Goal: Transaction & Acquisition: Obtain resource

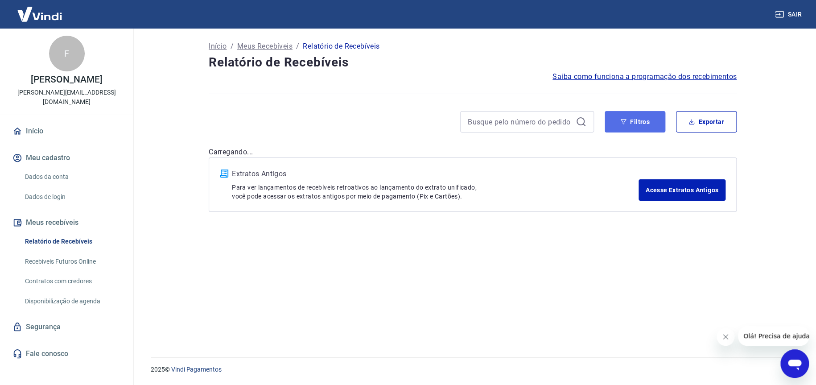
click at [628, 123] on button "Filtros" at bounding box center [635, 121] width 61 height 21
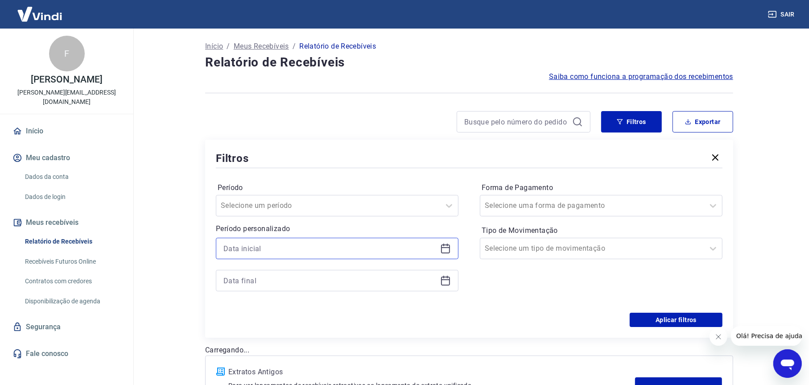
click at [255, 250] on input at bounding box center [329, 248] width 213 height 13
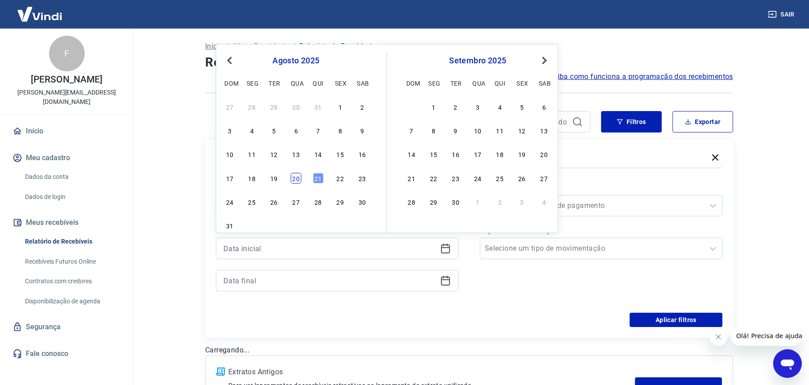
click at [292, 181] on div "20" at bounding box center [296, 178] width 11 height 11
type input "[DATE]"
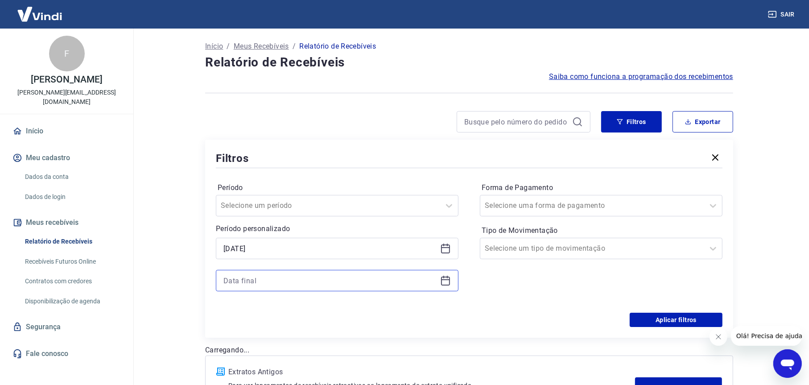
click at [245, 278] on input at bounding box center [329, 280] width 213 height 13
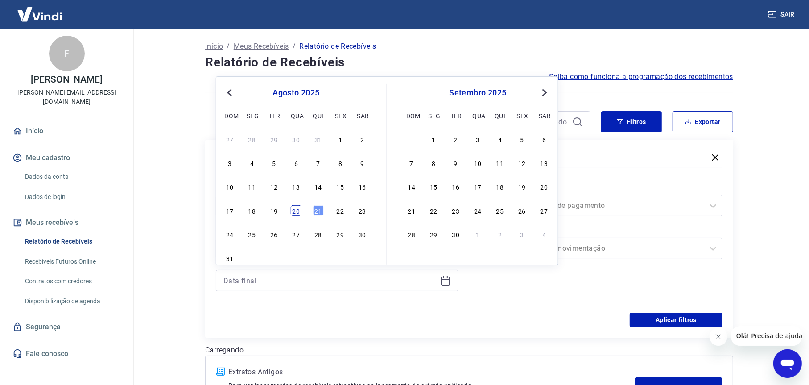
click at [292, 213] on div "20" at bounding box center [296, 210] width 11 height 11
type input "[DATE]"
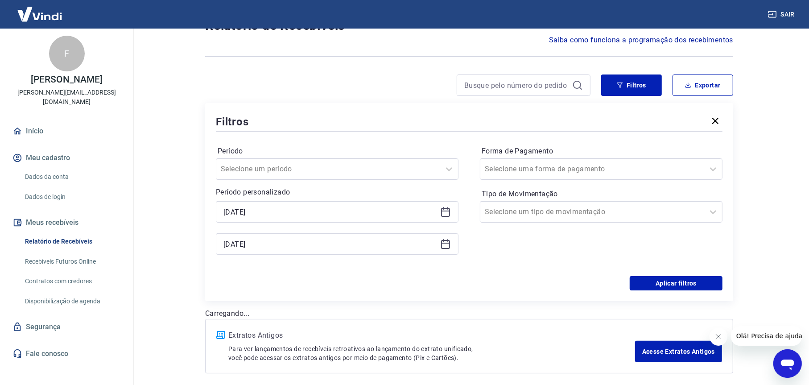
scroll to position [74, 0]
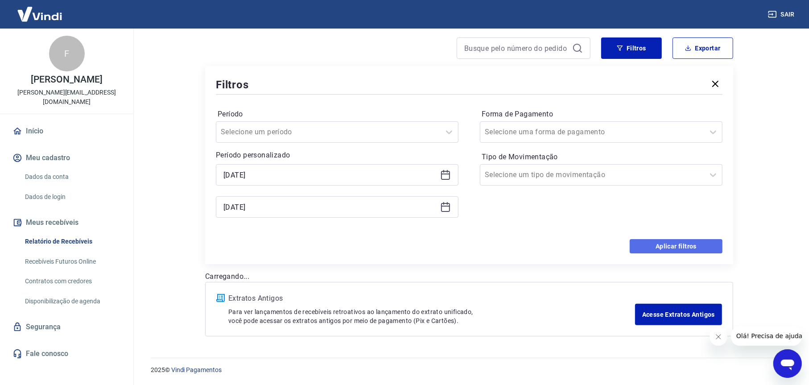
click at [654, 242] on button "Aplicar filtros" at bounding box center [676, 246] width 93 height 14
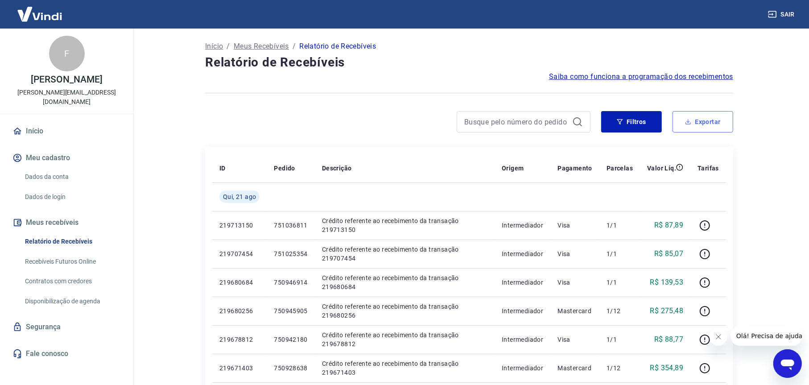
click at [695, 123] on button "Exportar" at bounding box center [702, 121] width 61 height 21
type input "[DATE]"
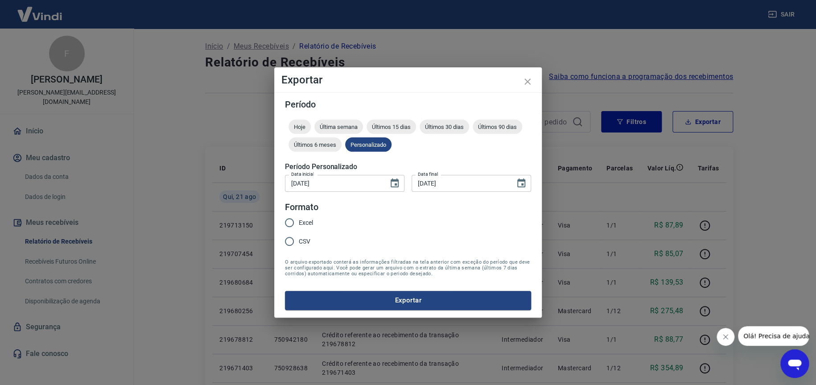
click at [304, 218] on span "Excel" at bounding box center [306, 222] width 14 height 9
click at [299, 218] on input "Excel" at bounding box center [289, 222] width 19 height 19
radio input "true"
click at [408, 296] on button "Exportar" at bounding box center [408, 300] width 246 height 19
